Goal: Information Seeking & Learning: Learn about a topic

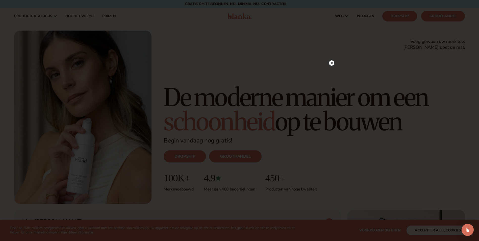
click at [331, 63] on circle at bounding box center [331, 62] width 5 height 5
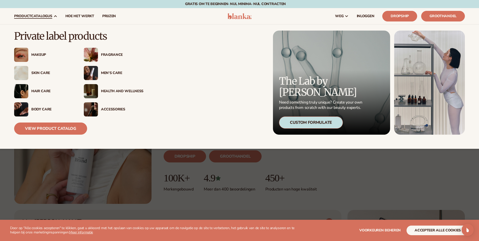
click at [38, 71] on div "Skin Care" at bounding box center [52, 73] width 42 height 4
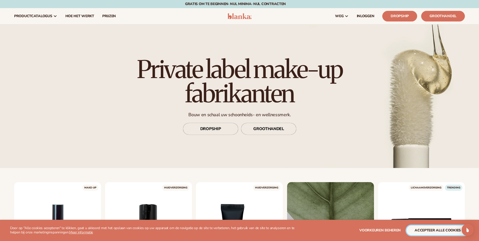
click at [453, 231] on button "Accepteer alle cookies" at bounding box center [438, 230] width 62 height 10
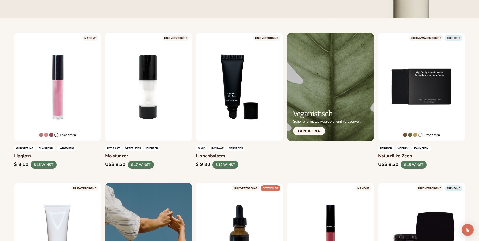
scroll to position [171, 0]
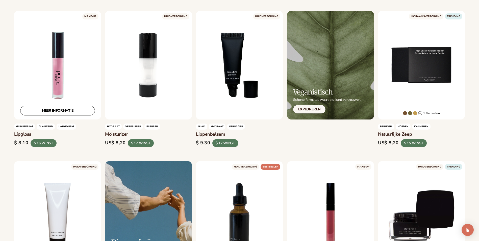
click at [57, 68] on div "MEER INFORMATIE" at bounding box center [57, 65] width 87 height 109
click at [58, 111] on link "MEER INFORMATIE" at bounding box center [57, 111] width 75 height 10
drag, startPoint x: 478, startPoint y: 43, endPoint x: 478, endPoint y: 36, distance: 7.8
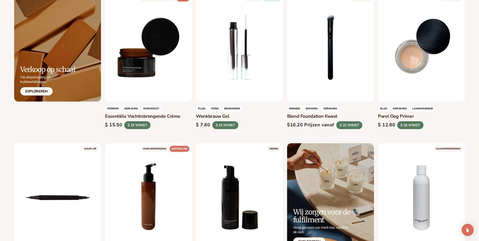
scroll to position [1194, 0]
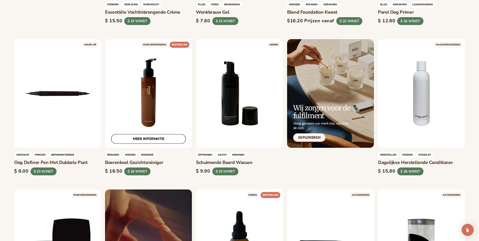
click at [146, 137] on link "MEER INFORMATIE" at bounding box center [148, 139] width 75 height 10
